Goal: Task Accomplishment & Management: Manage account settings

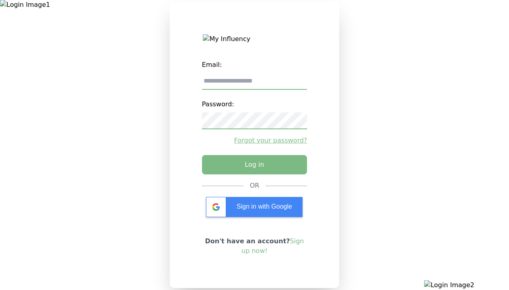
click at [254, 84] on input "email" at bounding box center [254, 81] width 105 height 17
type input "**********"
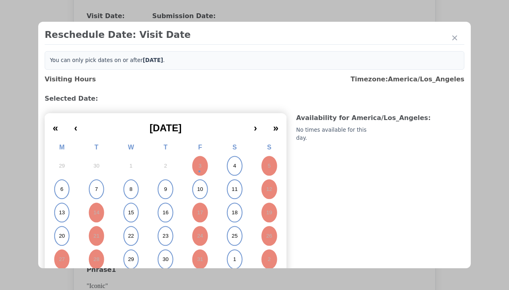
click at [62, 189] on abbr "6" at bounding box center [61, 188] width 3 height 7
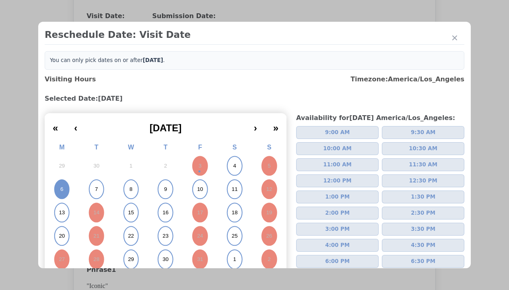
click at [334, 213] on span "2:00 PM" at bounding box center [337, 213] width 25 height 8
click at [127, 182] on div "Update Submission Date" at bounding box center [127, 181] width 66 height 8
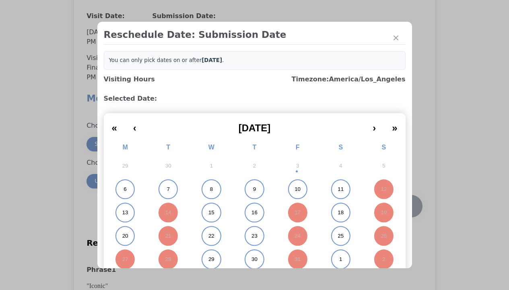
click at [123, 189] on abbr "6" at bounding box center [124, 188] width 3 height 7
click at [394, 207] on div "Submit Date Change" at bounding box center [394, 206] width 40 height 16
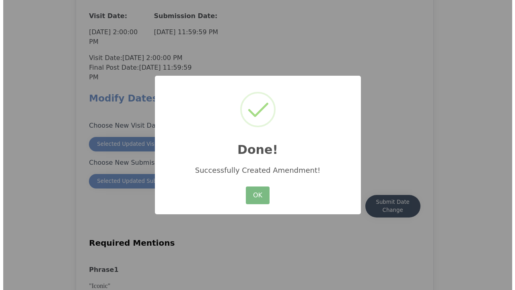
scroll to position [706, 0]
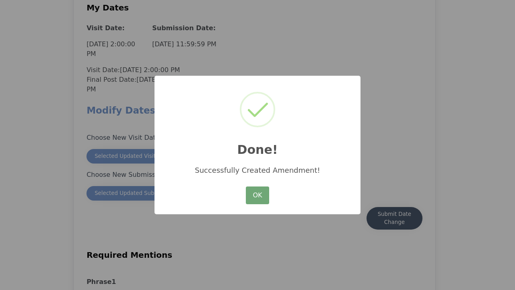
click at [257, 195] on button "OK" at bounding box center [257, 195] width 23 height 18
